Goal: Information Seeking & Learning: Check status

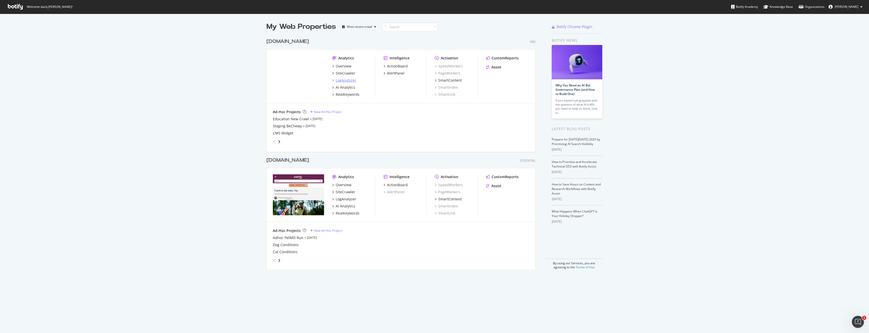
click at [350, 80] on div "LogAnalyzer" at bounding box center [346, 80] width 20 height 5
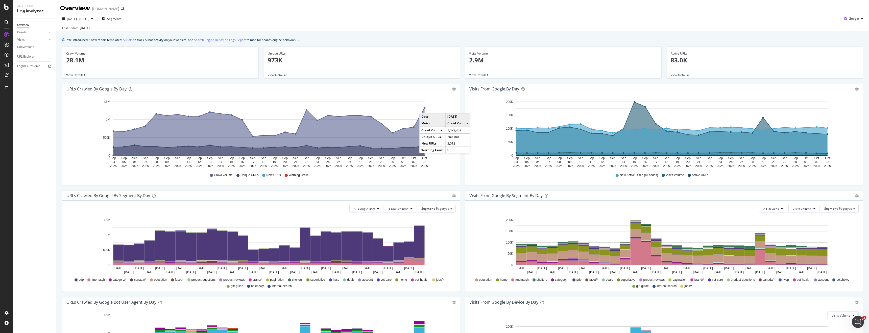
click at [424, 108] on circle "A chart." at bounding box center [425, 108] width 2 height 2
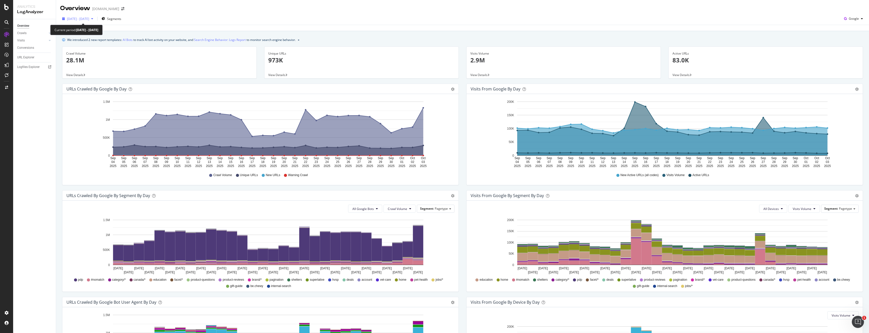
click at [89, 20] on span "[DATE] - [DATE]" at bounding box center [78, 19] width 22 height 4
click at [82, 35] on div "Last 7 Days" at bounding box center [81, 35] width 16 height 4
click at [85, 41] on div "Last 28 Days" at bounding box center [82, 42] width 18 height 4
click at [85, 46] on div "Last 3 Months" at bounding box center [83, 48] width 20 height 4
type input "2025/07/04"
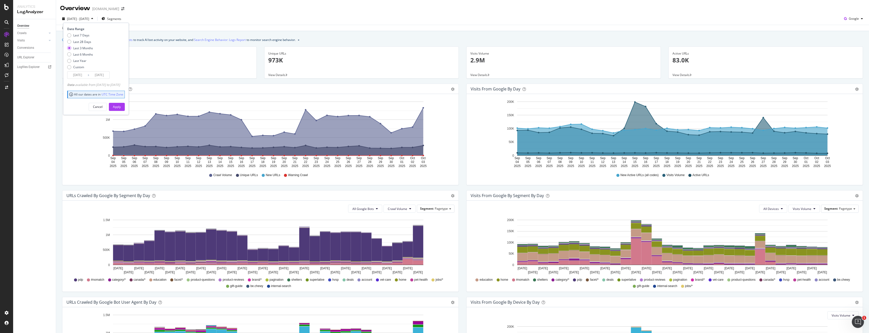
click at [107, 77] on input "2025/10/03" at bounding box center [99, 74] width 20 height 7
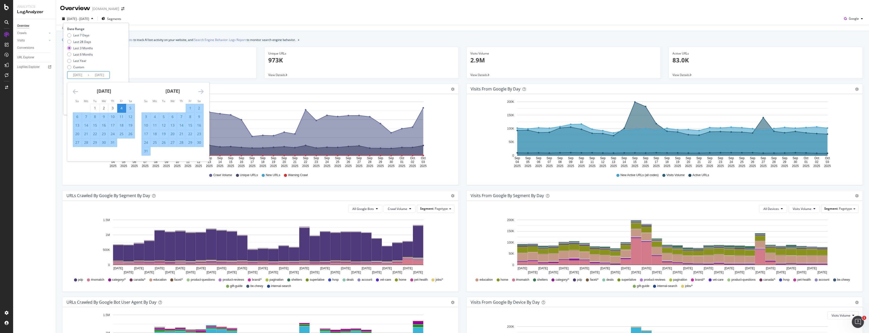
click at [201, 91] on icon "Move forward to switch to the next month." at bounding box center [200, 91] width 5 height 6
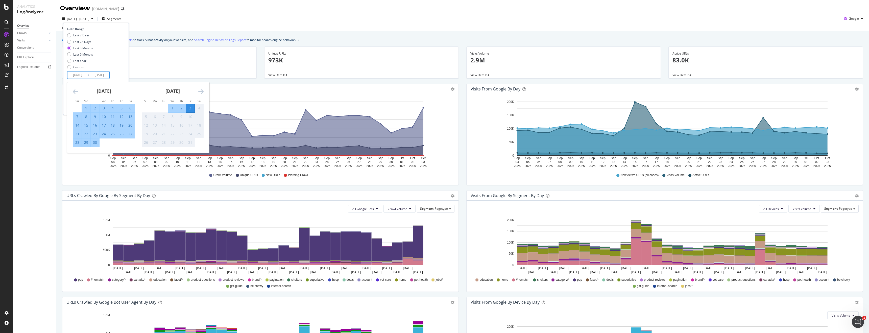
click at [201, 91] on icon "Move forward to switch to the next month." at bounding box center [200, 91] width 5 height 6
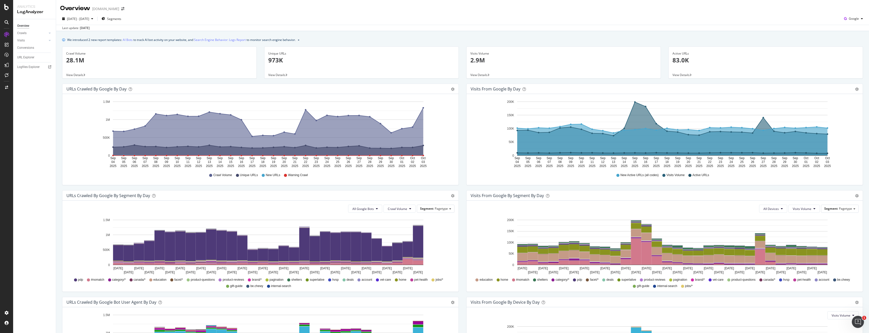
click at [230, 78] on div "Crawl Volume 28.1M View Details" at bounding box center [159, 62] width 195 height 32
